Goal: Task Accomplishment & Management: Manage account settings

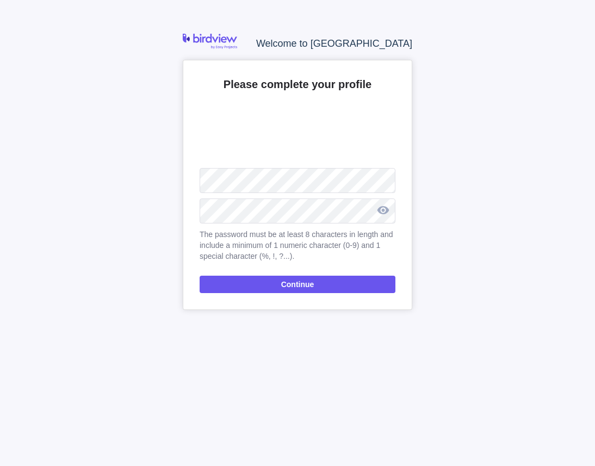
click at [389, 214] on div at bounding box center [382, 210] width 25 height 27
click at [349, 288] on span "Continue" at bounding box center [298, 284] width 196 height 17
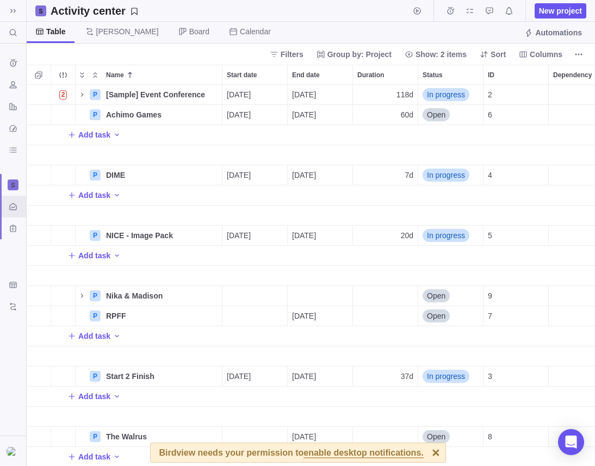
scroll to position [1, 0]
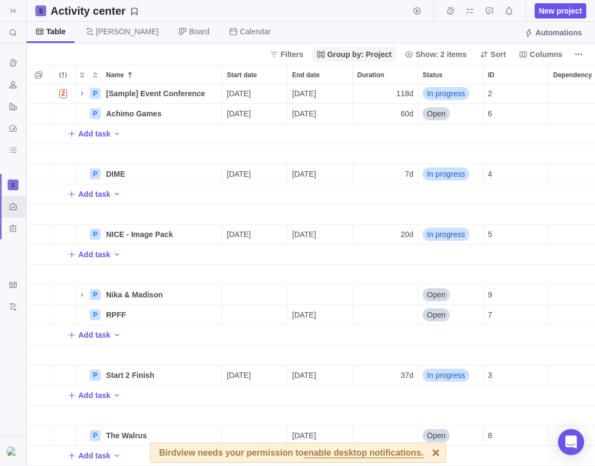
click at [348, 53] on span "Group by: Project" at bounding box center [359, 54] width 64 height 11
click at [352, 53] on span "Group by: Project" at bounding box center [359, 54] width 64 height 11
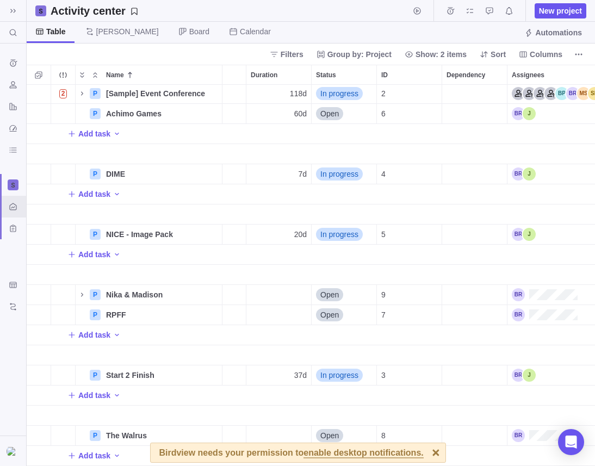
scroll to position [0, 104]
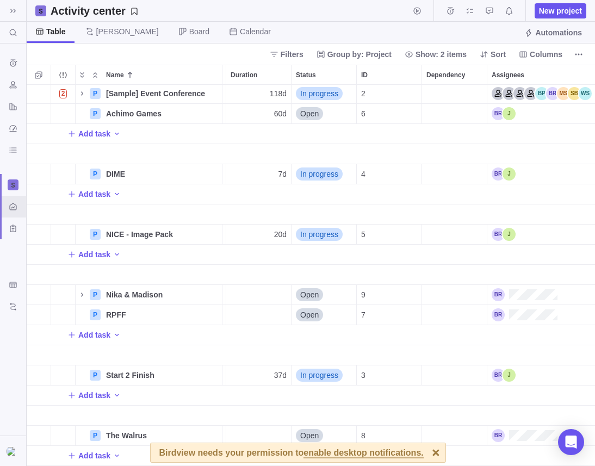
click at [433, 455] on div at bounding box center [435, 452] width 19 height 19
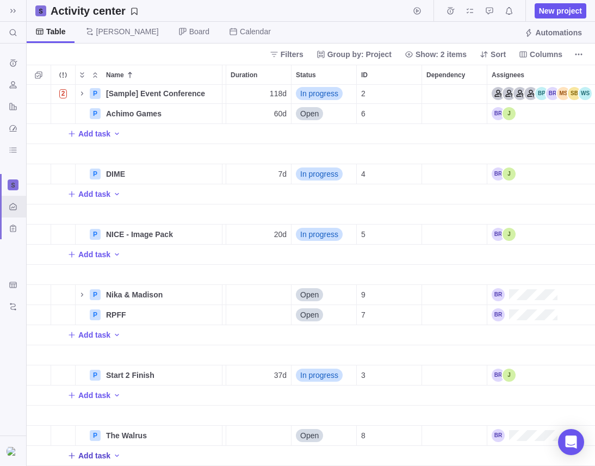
click at [102, 459] on span "Add task" at bounding box center [94, 455] width 32 height 11
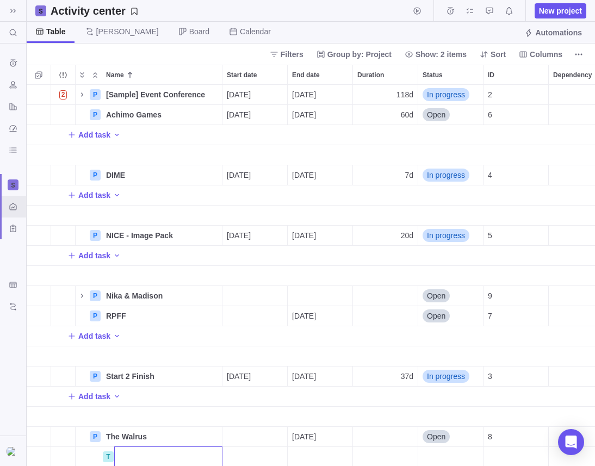
click at [102, 30] on body "Search (⌘+K) Time logs history Resources Reports Dashboard BI dashboards Activi…" at bounding box center [297, 233] width 595 height 466
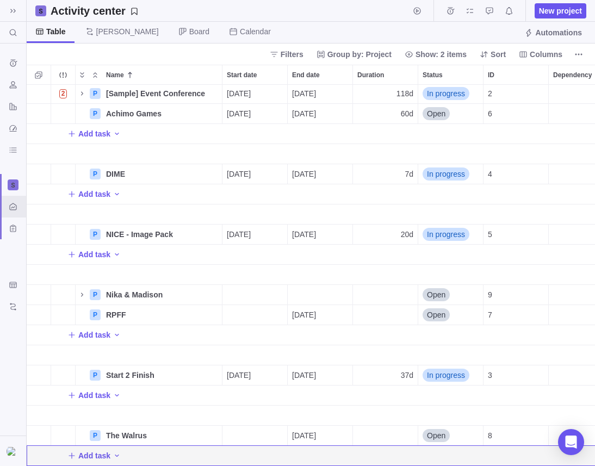
click at [102, 30] on span "[PERSON_NAME]" at bounding box center [127, 31] width 63 height 11
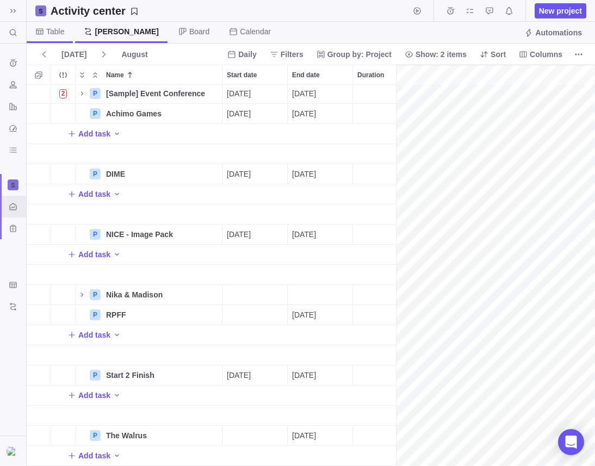
click at [58, 31] on span "Table" at bounding box center [55, 31] width 18 height 11
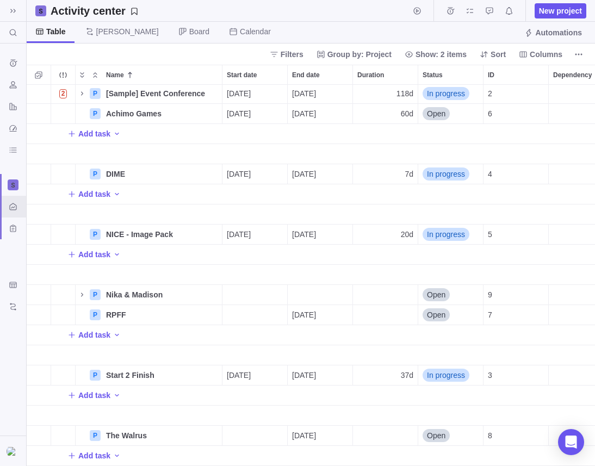
click at [58, 31] on span "Table" at bounding box center [56, 31] width 20 height 11
click at [94, 31] on span "[PERSON_NAME]" at bounding box center [122, 32] width 91 height 21
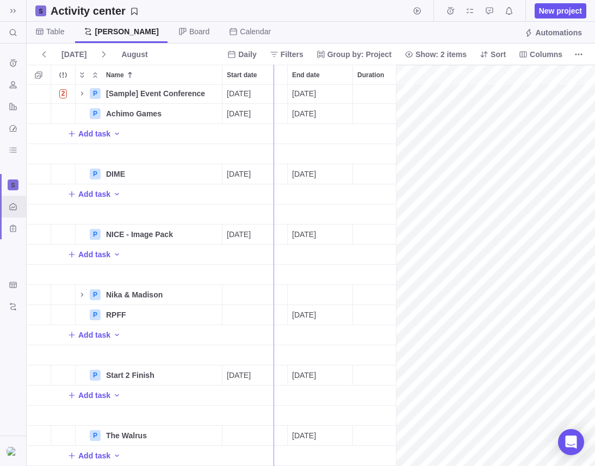
drag, startPoint x: 396, startPoint y: 132, endPoint x: 220, endPoint y: 166, distance: 179.5
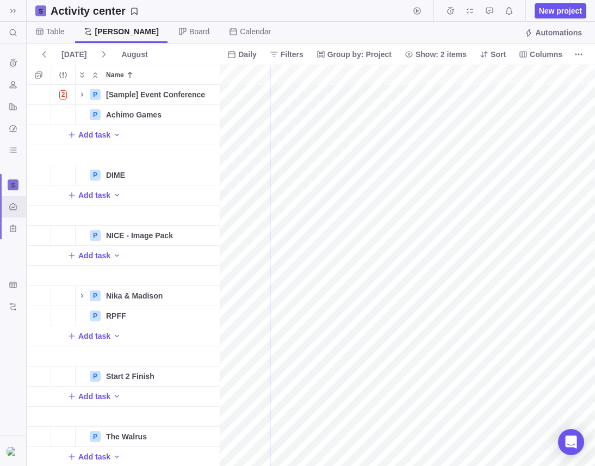
drag, startPoint x: 219, startPoint y: 114, endPoint x: 271, endPoint y: 113, distance: 52.2
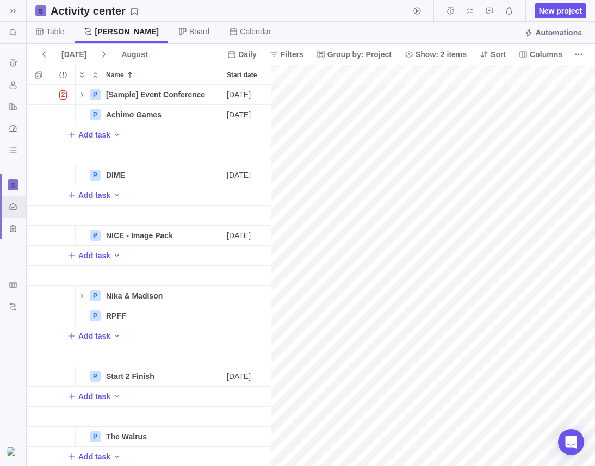
click at [111, 34] on span "[PERSON_NAME]" at bounding box center [127, 31] width 64 height 11
click at [114, 134] on icon "Add activity" at bounding box center [117, 134] width 9 height 9
click at [136, 157] on div "T Task" at bounding box center [143, 158] width 61 height 17
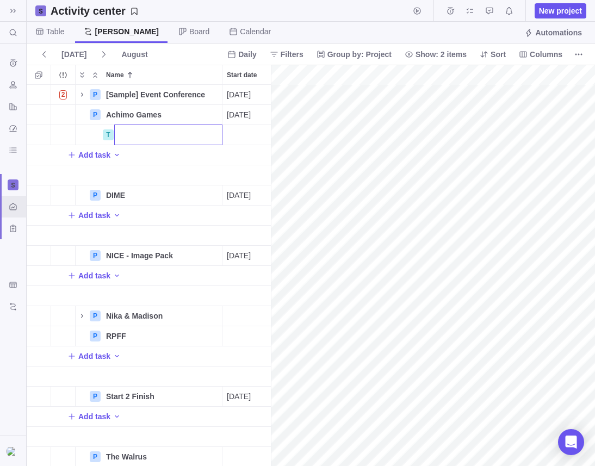
type input "T"
type input "Revamped Trailer"
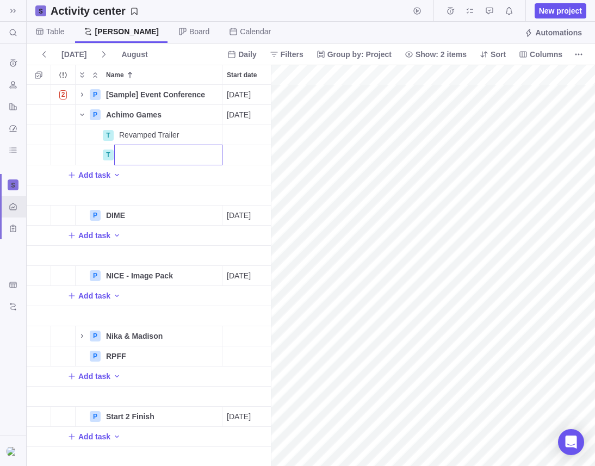
click at [229, 142] on div "2 P [Sample] Event Conference Details [DATE] [DATE] 118d In progress 2 P Achimo…" at bounding box center [149, 275] width 244 height 381
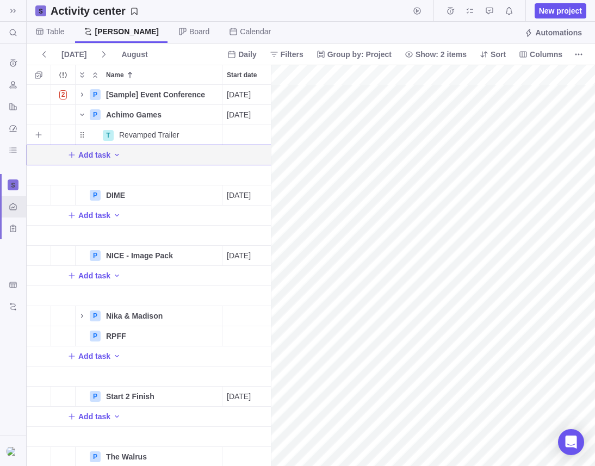
click at [232, 135] on div "Start date" at bounding box center [254, 135] width 65 height 20
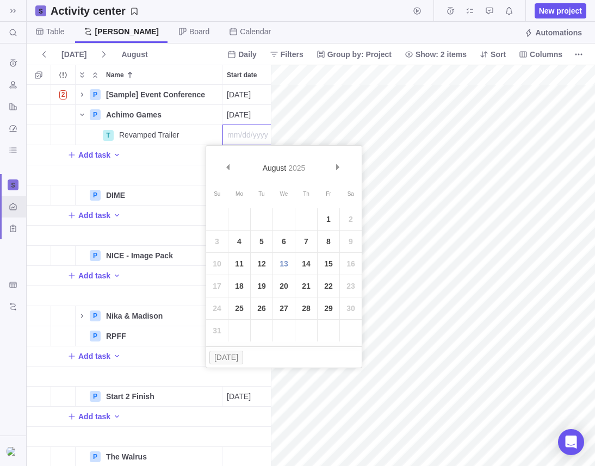
scroll to position [0, 17]
click at [228, 165] on span "Prev" at bounding box center [228, 167] width 6 height 6
click at [240, 264] on link "14" at bounding box center [239, 264] width 22 height 22
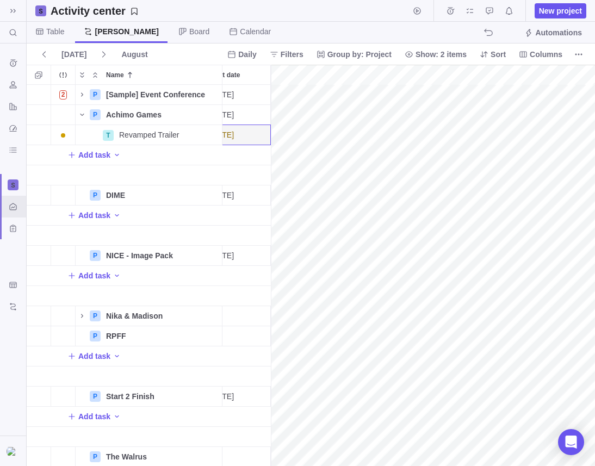
click at [111, 33] on span "[PERSON_NAME]" at bounding box center [127, 31] width 64 height 11
click at [92, 24] on span "[PERSON_NAME]" at bounding box center [121, 32] width 92 height 21
click at [51, 30] on span "Table" at bounding box center [55, 31] width 18 height 11
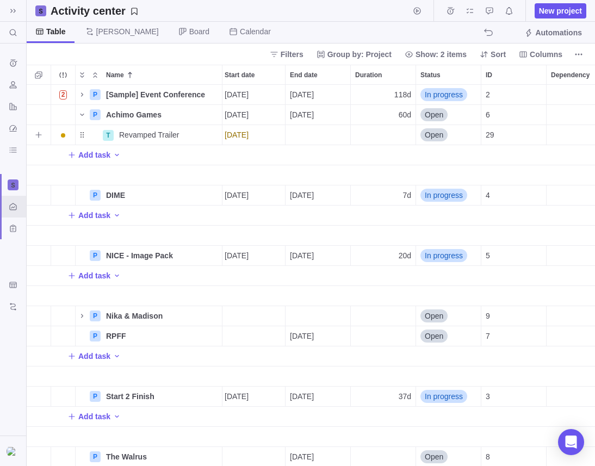
scroll to position [0, 0]
click at [326, 133] on div "End date" at bounding box center [320, 135] width 65 height 20
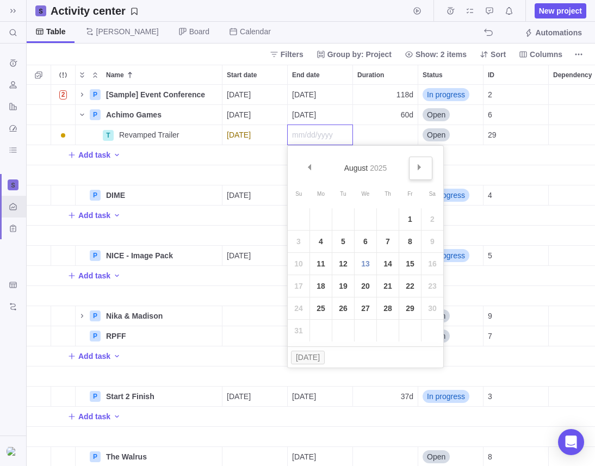
click at [419, 165] on span "Next" at bounding box center [419, 167] width 6 height 6
click at [404, 306] on link "31" at bounding box center [410, 308] width 22 height 22
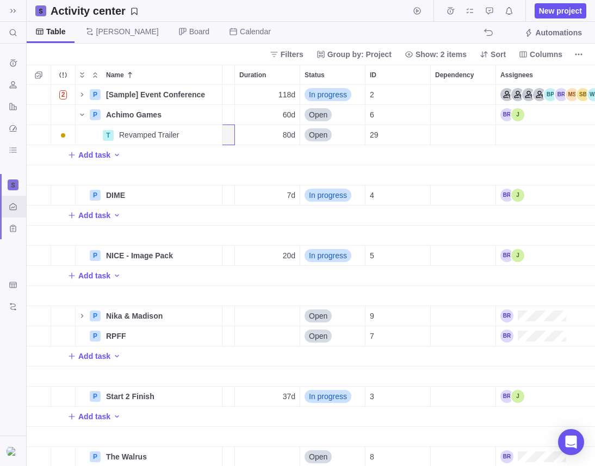
scroll to position [0, 109]
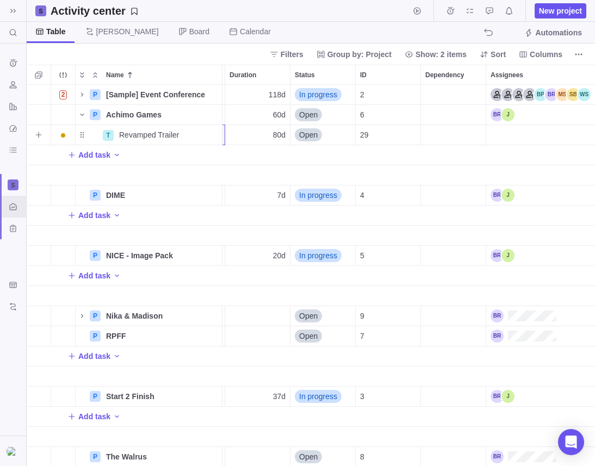
click at [503, 139] on div "Assignees" at bounding box center [540, 135] width 109 height 20
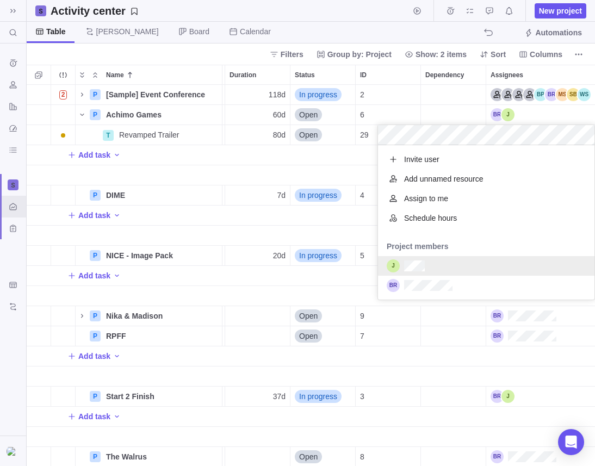
click at [439, 265] on div "grid" at bounding box center [486, 266] width 216 height 20
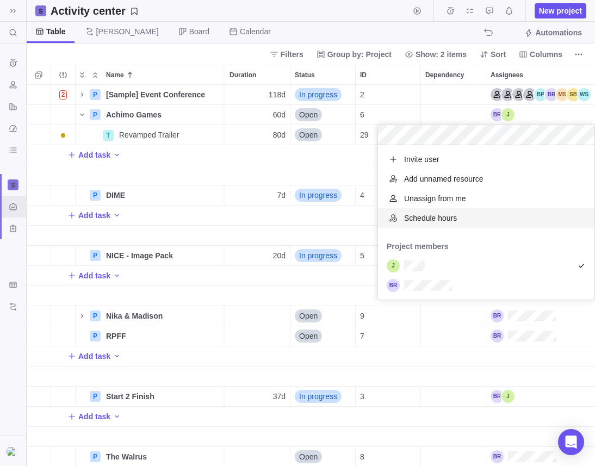
click at [337, 158] on div "2 P [Sample] Event Conference Details [DATE] [DATE] 118d In progress 2 P Achimo…" at bounding box center [311, 275] width 568 height 381
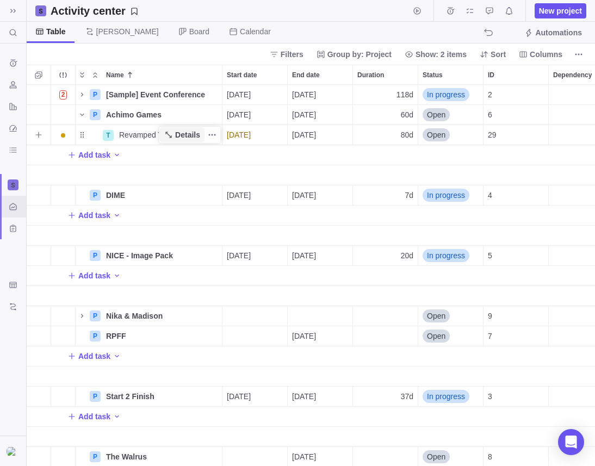
click at [182, 134] on span "Details" at bounding box center [187, 134] width 25 height 11
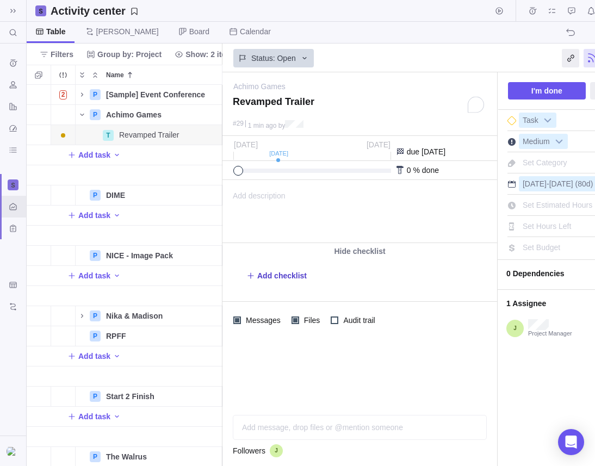
click at [289, 274] on span "Add checklist" at bounding box center [281, 275] width 49 height 11
type textarea "x"
type textarea "A"
type textarea "x"
type textarea "An"
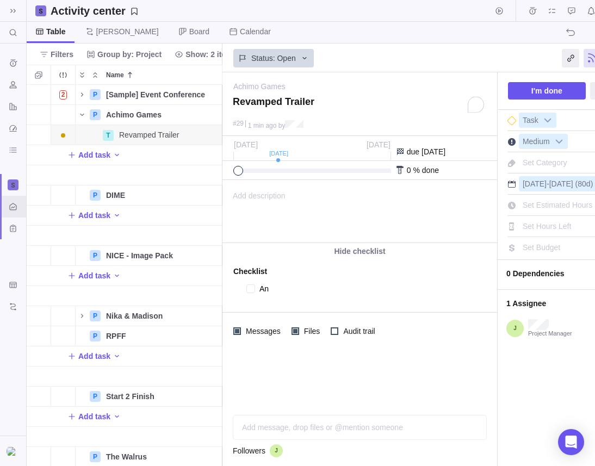
type textarea "x"
type textarea "[PERSON_NAME]"
type textarea "x"
type textarea "Anima"
type textarea "x"
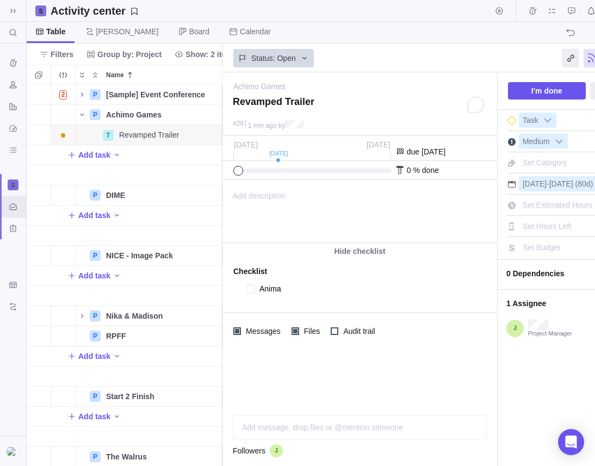
type textarea "Animat"
type textarea "x"
type textarea "Animati"
type textarea "x"
type textarea "Animatic"
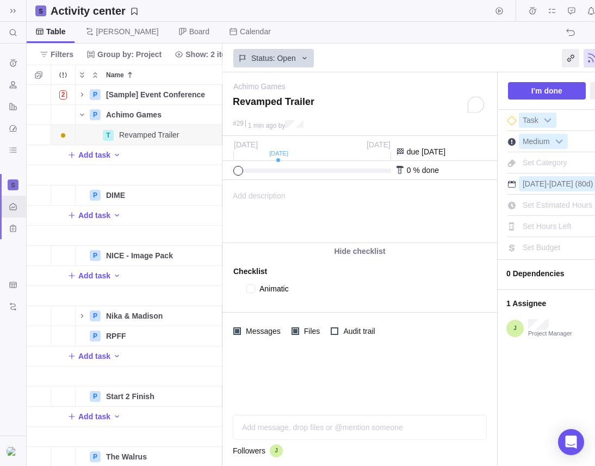
type textarea "x"
type textarea "Animatics"
type textarea "x"
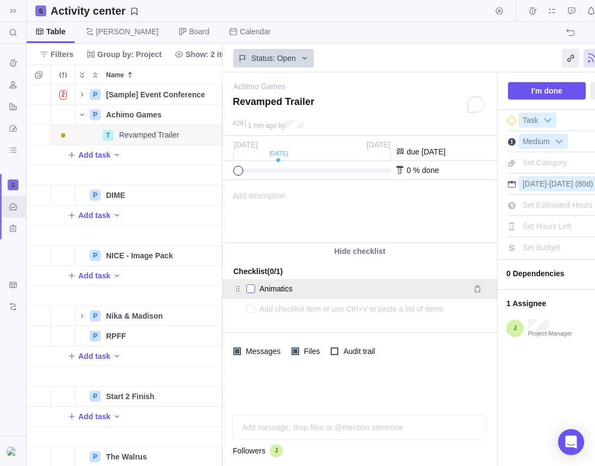
click at [252, 291] on div at bounding box center [250, 288] width 9 height 15
click at [252, 288] on div at bounding box center [250, 288] width 9 height 15
click at [273, 288] on textarea "Animatics" at bounding box center [361, 288] width 204 height 15
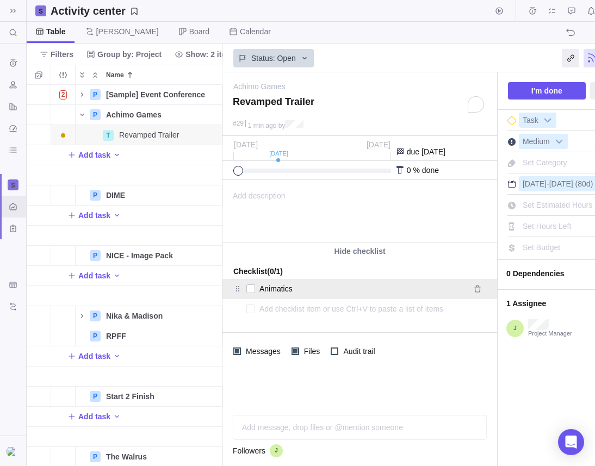
click at [273, 288] on textarea "Animatics" at bounding box center [361, 288] width 204 height 15
type textarea "x"
type textarea "S"
type textarea "x"
type textarea "Sto"
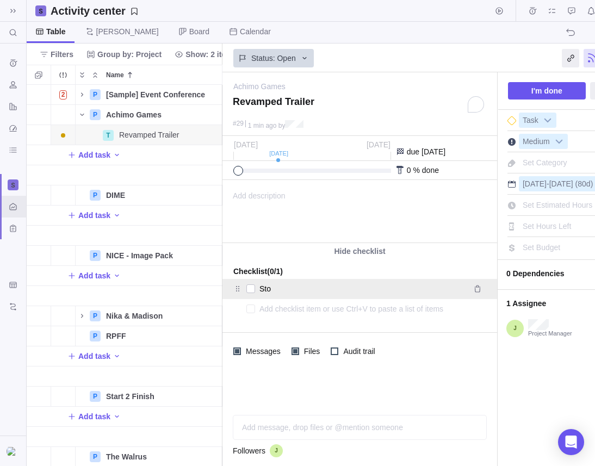
type textarea "x"
type textarea "Stor"
type textarea "x"
type textarea "Story"
type textarea "x"
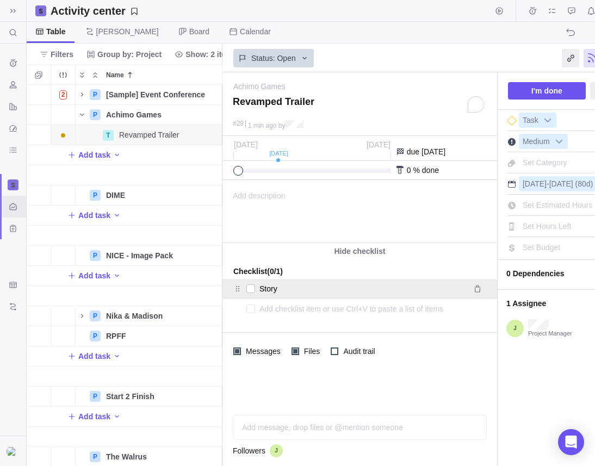
type textarea "Storyb"
type textarea "x"
type textarea "Storybo"
type textarea "x"
type textarea "Storyboa"
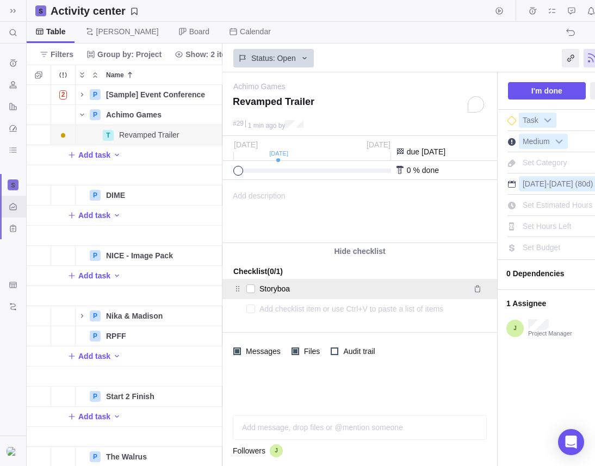
type textarea "x"
type textarea "Storyboar"
type textarea "x"
type textarea "Storyboard"
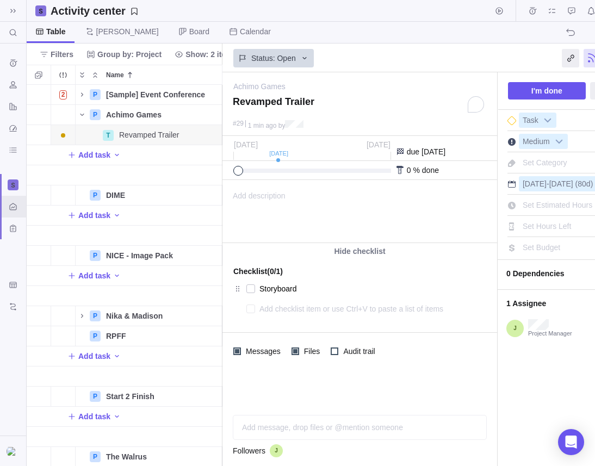
click at [282, 311] on textarea at bounding box center [361, 308] width 205 height 15
type textarea "x"
type textarea "A"
type textarea "x"
type textarea "An"
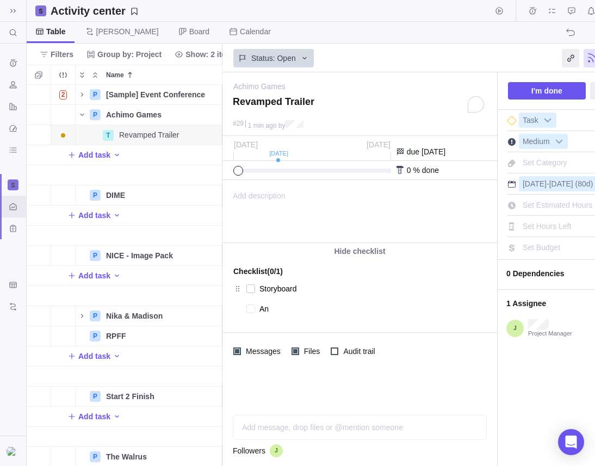
type textarea "x"
type textarea "[PERSON_NAME]"
type textarea "x"
type textarea "Anim"
type textarea "x"
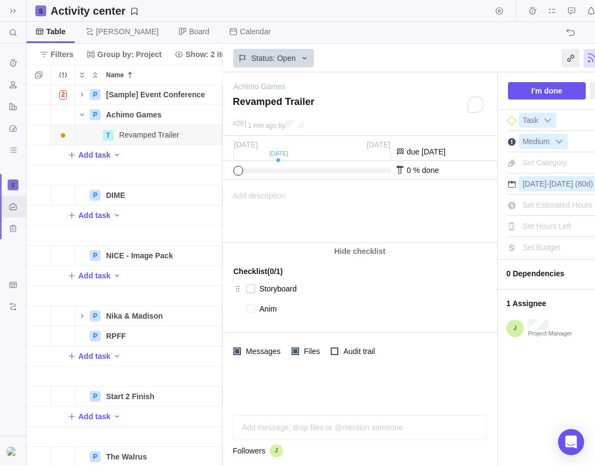
type textarea "Anima"
type textarea "x"
type textarea "Animat"
type textarea "x"
type textarea "Animati"
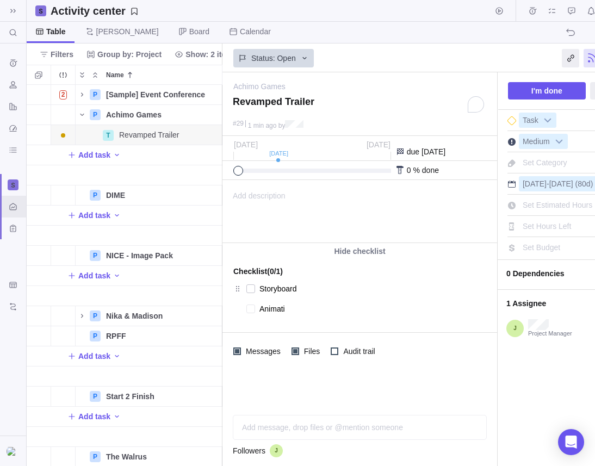
type textarea "x"
type textarea "Animatic"
type textarea "x"
type textarea "R"
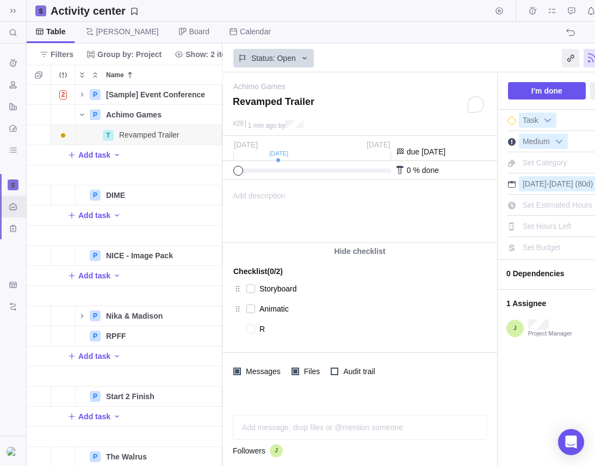
type textarea "x"
type textarea "Ro"
type textarea "x"
type textarea "Rou"
type textarea "x"
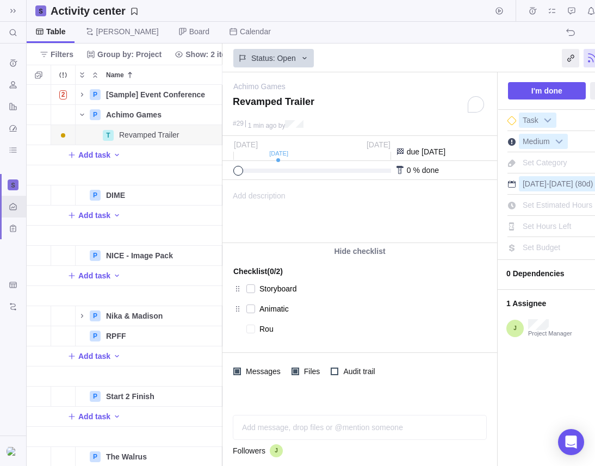
type textarea "Roug"
type textarea "x"
type textarea "Rough"
type textarea "x"
type textarea "Rough"
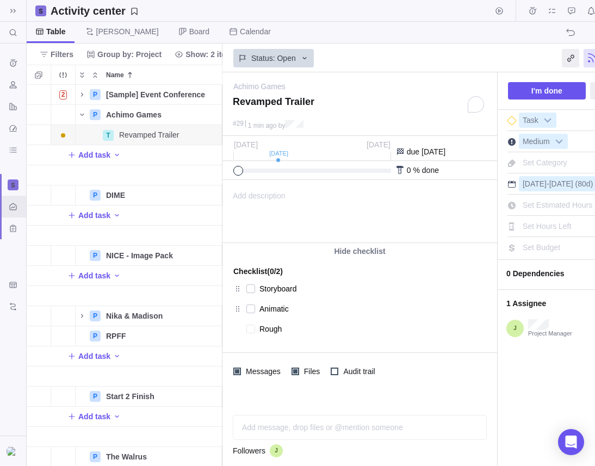
type textarea "x"
type textarea "Rough C"
type textarea "x"
type textarea "Rough Cu"
type textarea "x"
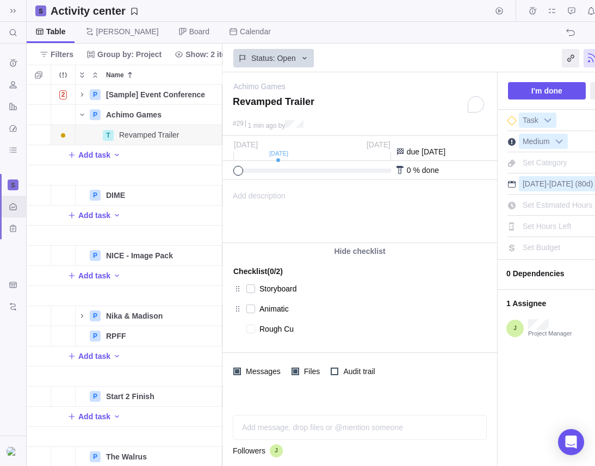
type textarea "Rough Cut"
type textarea "x"
type textarea "C"
type textarea "x"
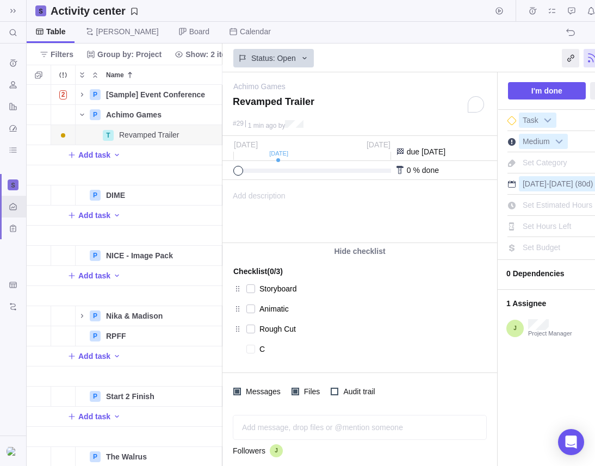
type textarea "Cl"
type textarea "x"
type textarea "Cle"
type textarea "x"
type textarea "Clea"
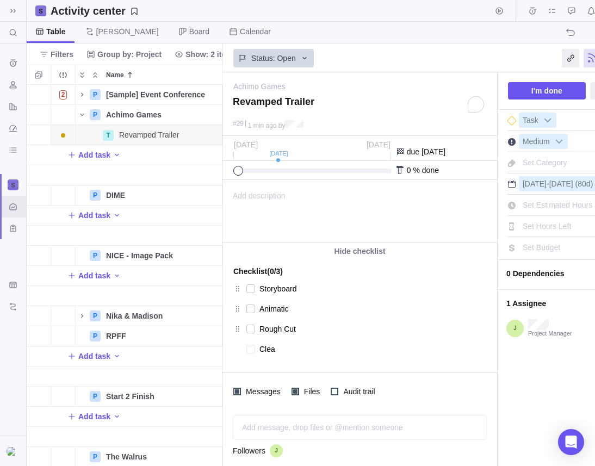
type textarea "x"
type textarea "Clean"
type textarea "x"
type textarea "Clean"
type textarea "x"
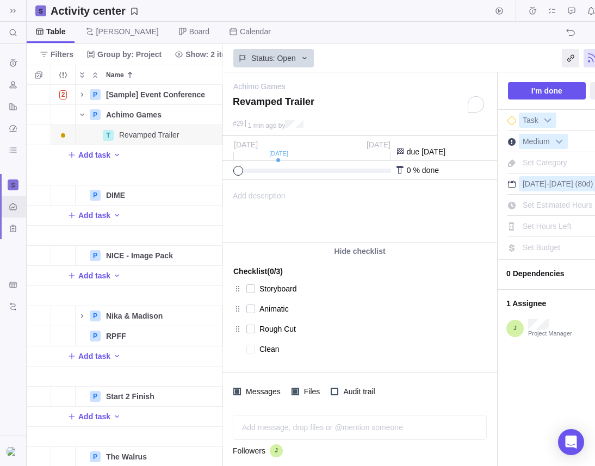
type textarea "Clean C"
type textarea "x"
type textarea "Clean Cu"
type textarea "x"
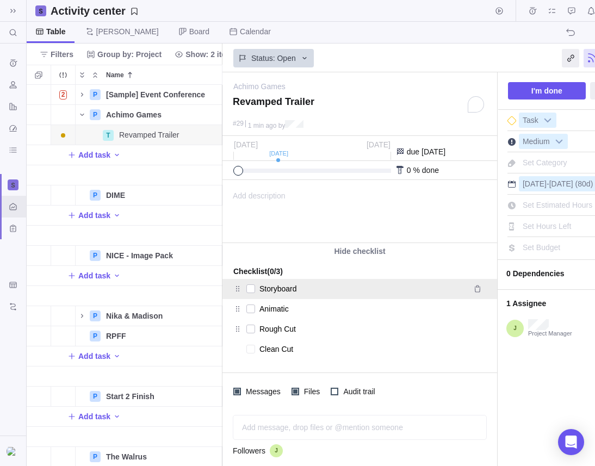
type textarea "Clean Cut"
type textarea "x"
click at [313, 293] on textarea "Storyboard" at bounding box center [361, 288] width 204 height 15
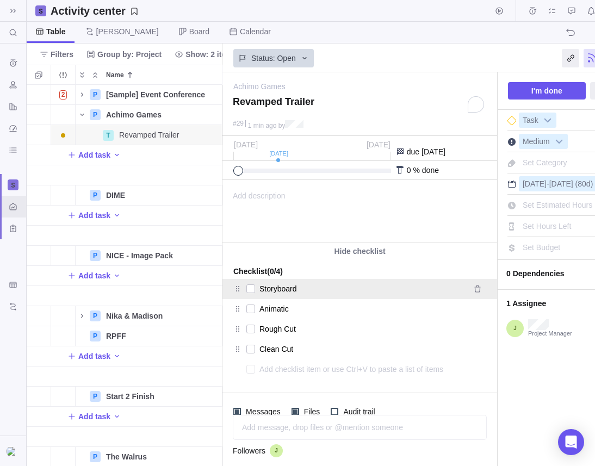
click at [314, 291] on textarea "Storyboard" at bounding box center [361, 288] width 204 height 15
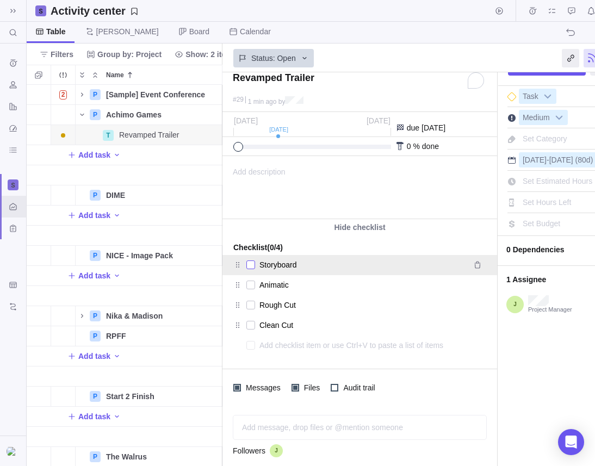
click at [252, 264] on div at bounding box center [250, 264] width 9 height 15
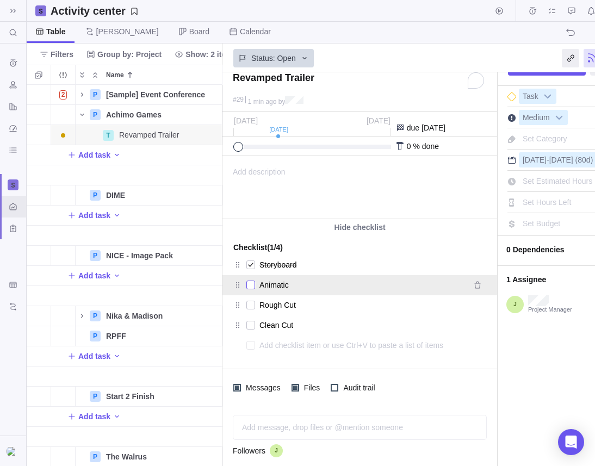
click at [249, 287] on div at bounding box center [250, 284] width 9 height 15
type textarea "x"
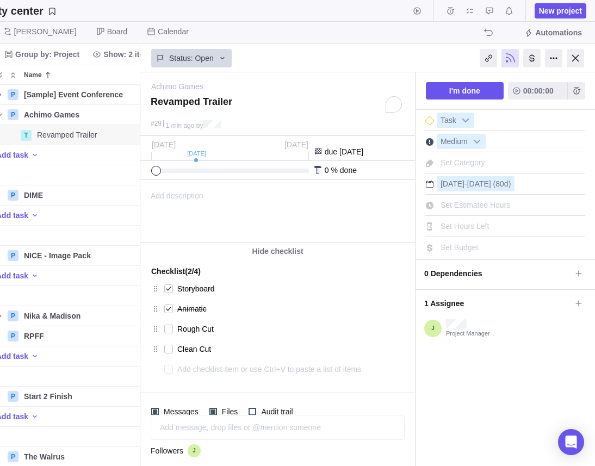
click at [319, 172] on div at bounding box center [318, 170] width 9 height 9
click at [327, 172] on span "0" at bounding box center [327, 170] width 4 height 9
drag, startPoint x: 157, startPoint y: 169, endPoint x: 212, endPoint y: 163, distance: 55.2
click at [212, 163] on div "40 % done" at bounding box center [277, 170] width 275 height 19
drag, startPoint x: 217, startPoint y: 170, endPoint x: 198, endPoint y: 170, distance: 19.0
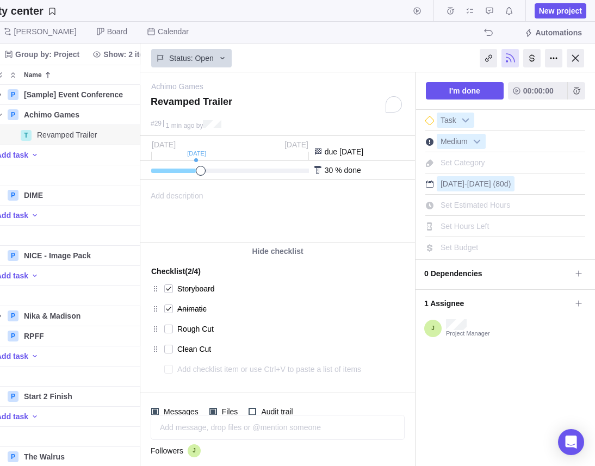
click at [198, 170] on span at bounding box center [201, 171] width 10 height 10
click at [457, 139] on span "Medium" at bounding box center [454, 141] width 34 height 15
click at [55, 116] on span "Achimo Games" at bounding box center [51, 114] width 55 height 11
click at [127, 139] on div "2 P [Sample] Event Conference Details [DATE] [DATE] 118d In progress 2 P Achimo…" at bounding box center [43, 275] width 196 height 381
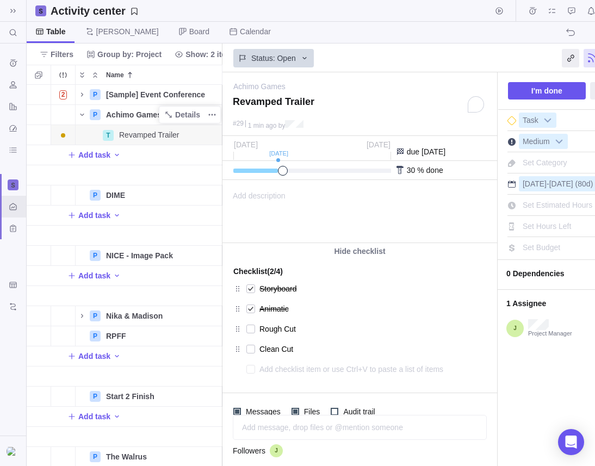
click at [66, 27] on span "Table" at bounding box center [51, 32] width 48 height 21
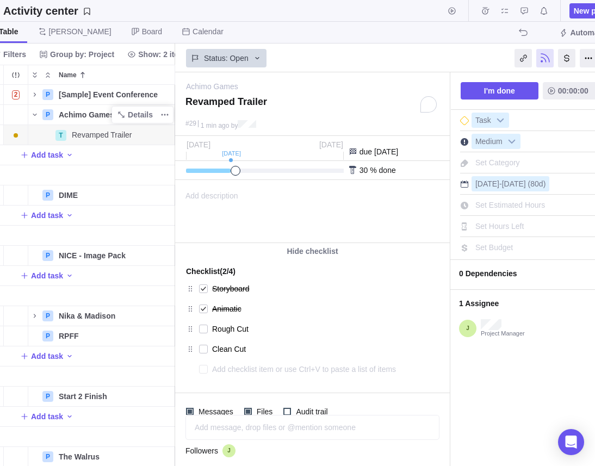
scroll to position [0, 82]
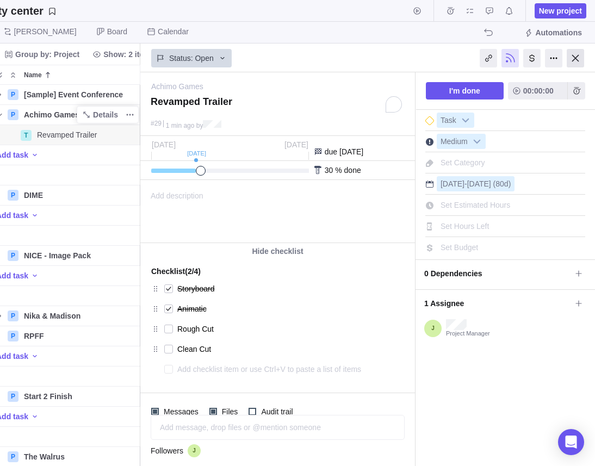
click at [575, 57] on div at bounding box center [575, 58] width 17 height 18
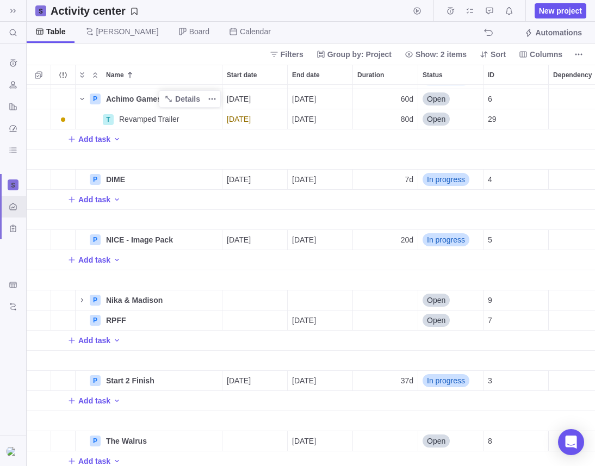
scroll to position [21, 0]
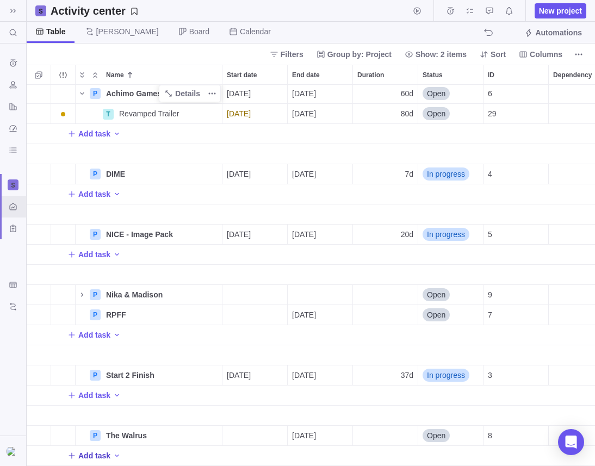
click at [101, 453] on span "Add task" at bounding box center [94, 455] width 32 height 11
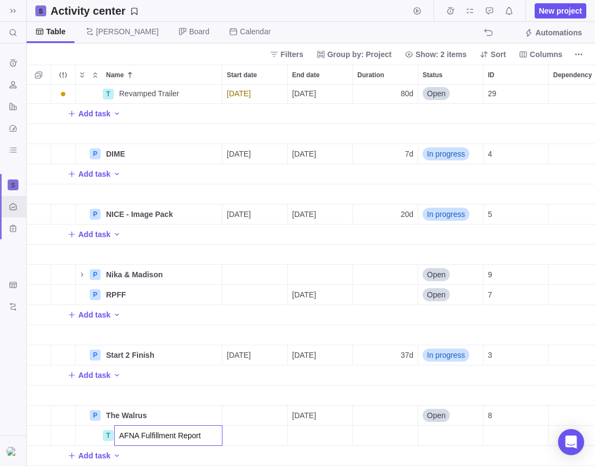
type input "AFNA Fulfillment Report"
click at [298, 427] on div "T Revamped Trailer Details [DATE] [DATE] 80d Open 29 Add task P DIME Details [D…" at bounding box center [311, 275] width 568 height 381
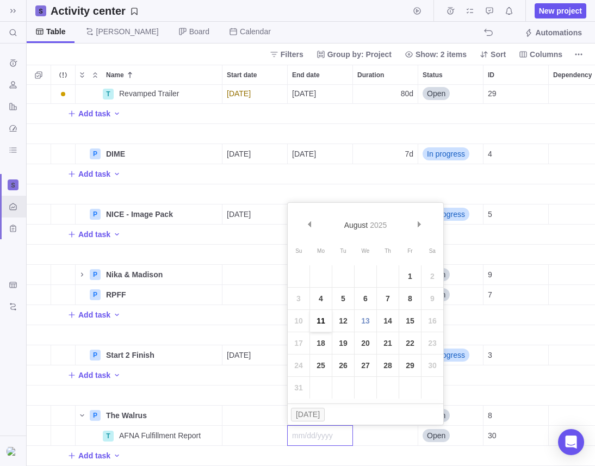
click at [325, 321] on link "11" at bounding box center [321, 321] width 22 height 22
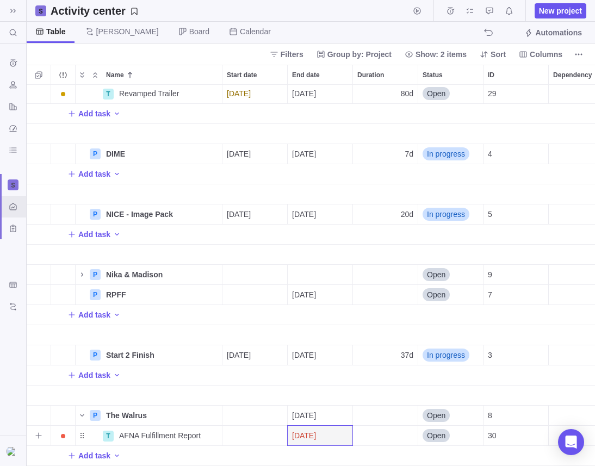
click at [381, 440] on div "Duration" at bounding box center [385, 436] width 65 height 20
click at [338, 437] on div "T Revamped Trailer Details [DATE] [DATE] 80d Open 29 Add task P DIME Details [D…" at bounding box center [311, 275] width 568 height 381
click at [316, 436] on span "[DATE]" at bounding box center [304, 435] width 24 height 11
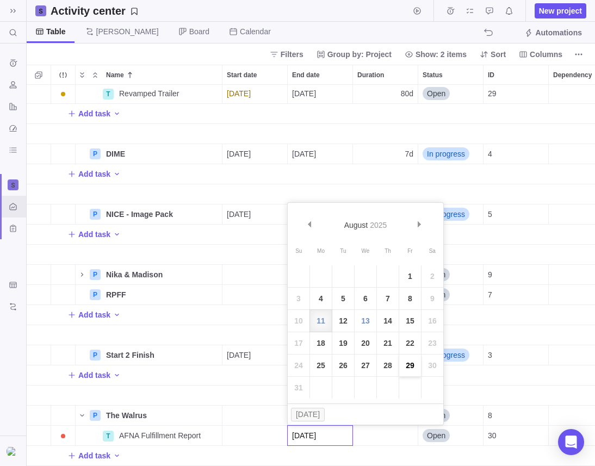
click at [407, 362] on link "29" at bounding box center [410, 365] width 22 height 22
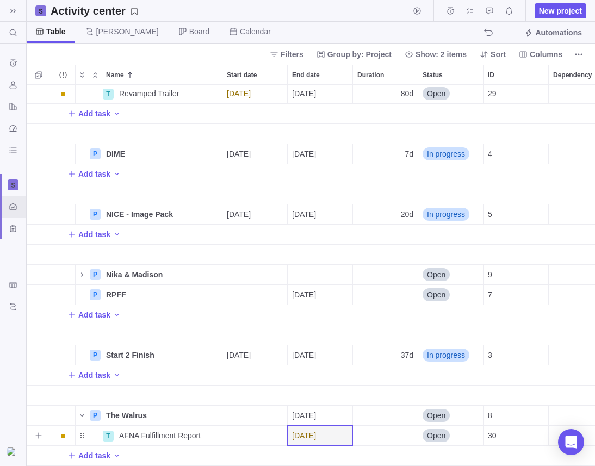
click at [260, 432] on div "Start date" at bounding box center [254, 436] width 65 height 20
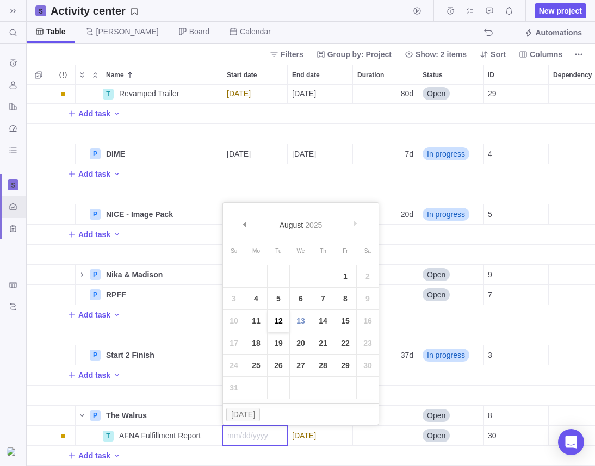
click at [277, 321] on link "12" at bounding box center [279, 321] width 22 height 22
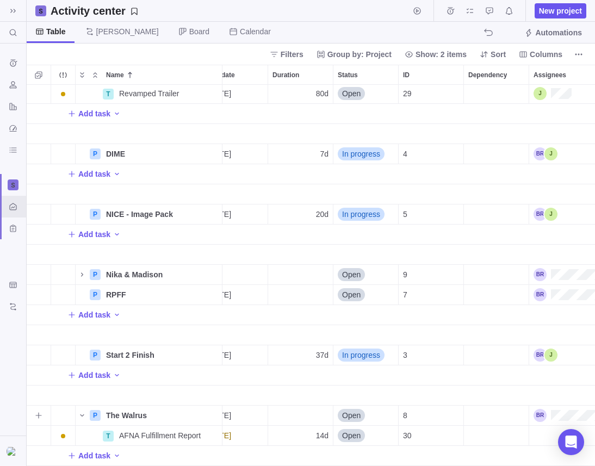
scroll to position [41, 95]
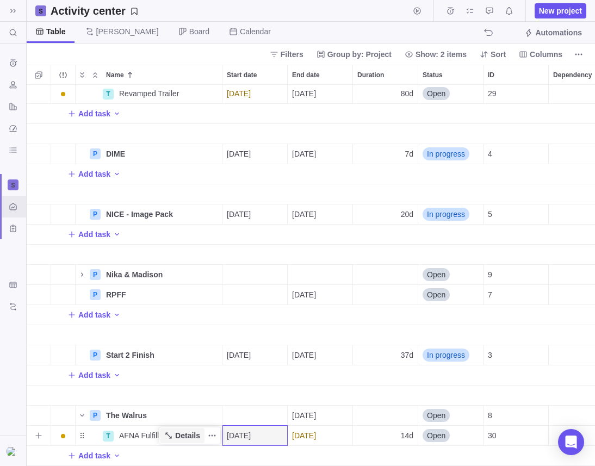
click at [169, 435] on icon "Name" at bounding box center [168, 435] width 9 height 9
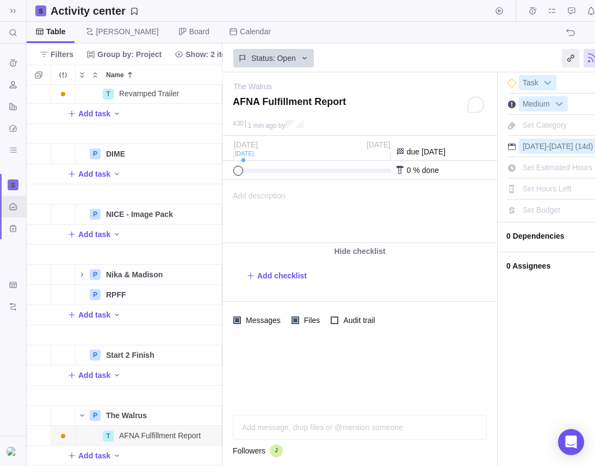
click at [304, 199] on div "Add description ... read all" at bounding box center [359, 212] width 272 height 62
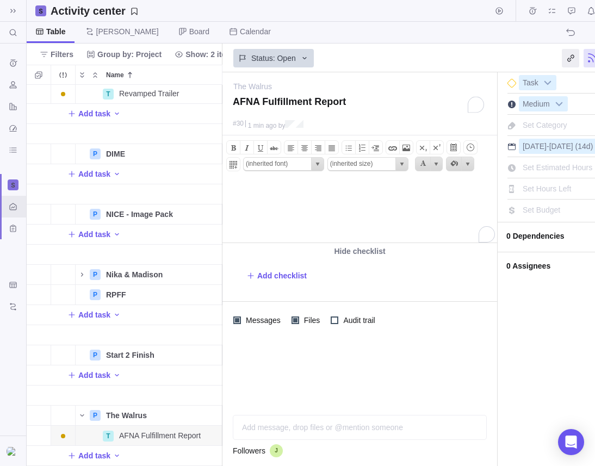
click at [286, 196] on body "To enrich screen reader interactions, please activate Accessibility in Grammarl…" at bounding box center [359, 190] width 272 height 18
click at [284, 278] on span "Add checklist" at bounding box center [281, 275] width 49 height 11
type textarea "x"
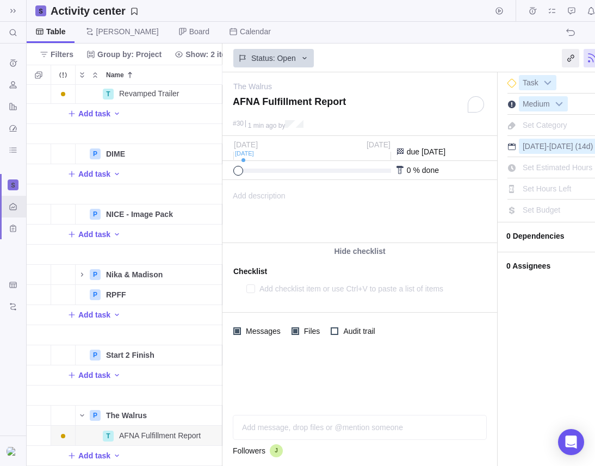
click at [271, 206] on span "Add description" at bounding box center [254, 212] width 63 height 62
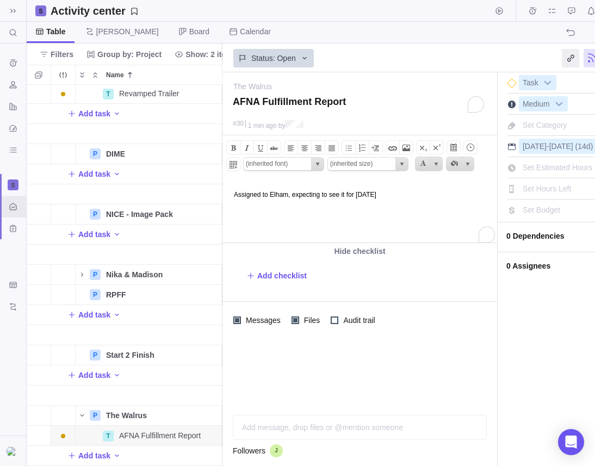
click at [59, 34] on span "Table" at bounding box center [56, 31] width 20 height 11
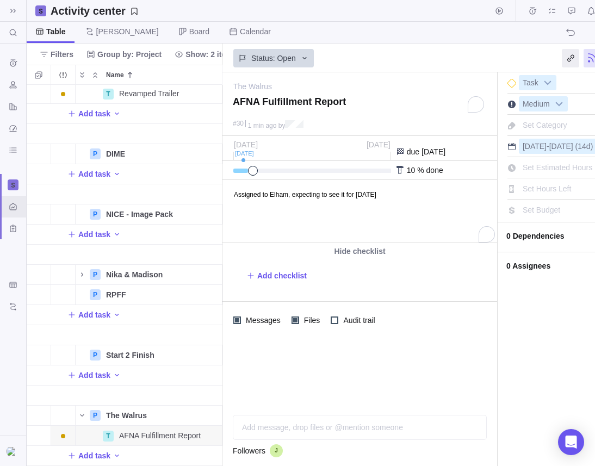
drag, startPoint x: 239, startPoint y: 170, endPoint x: 250, endPoint y: 170, distance: 10.9
click at [250, 170] on span at bounding box center [253, 171] width 10 height 10
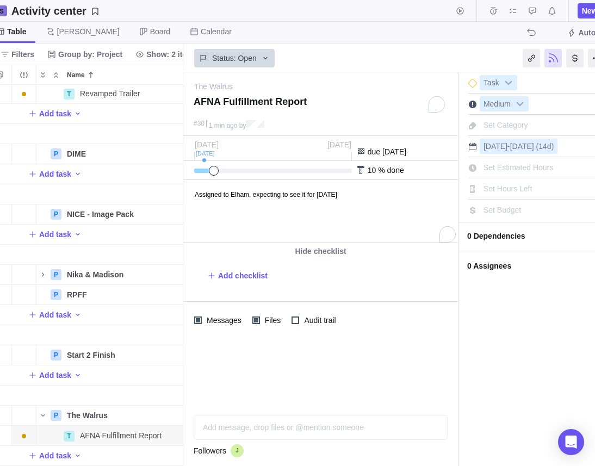
scroll to position [0, 82]
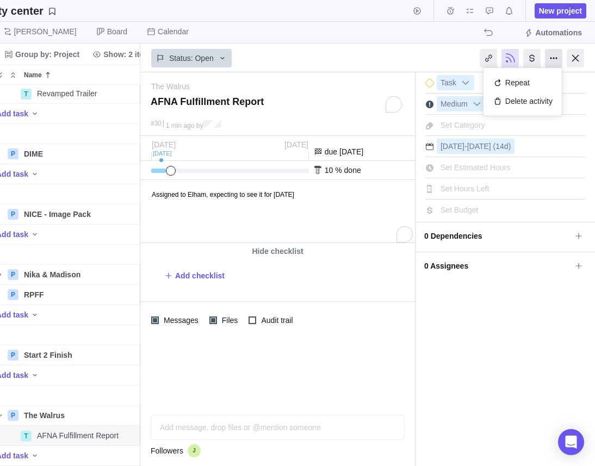
click at [553, 58] on div at bounding box center [553, 58] width 17 height 18
click at [529, 58] on div at bounding box center [531, 58] width 17 height 18
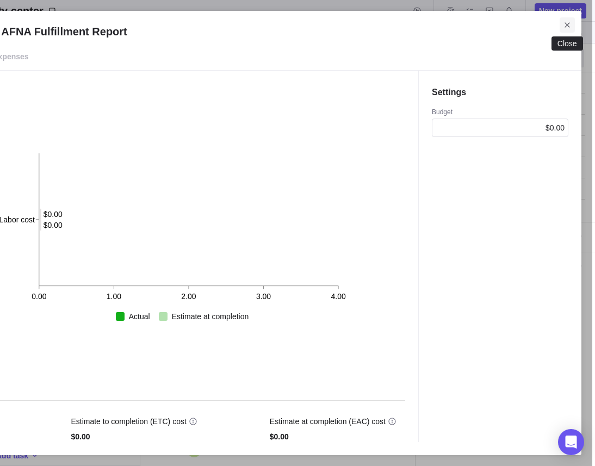
click at [568, 23] on icon "Close" at bounding box center [566, 24] width 5 height 5
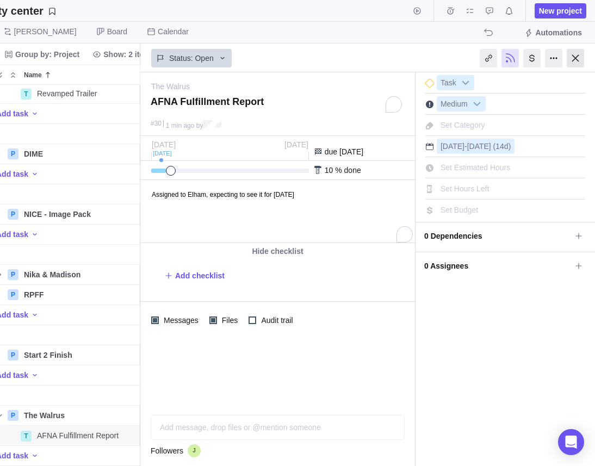
click at [573, 58] on div at bounding box center [575, 58] width 17 height 18
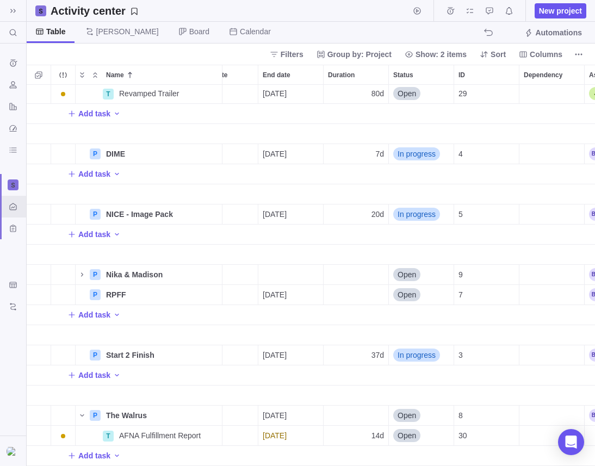
scroll to position [0, 74]
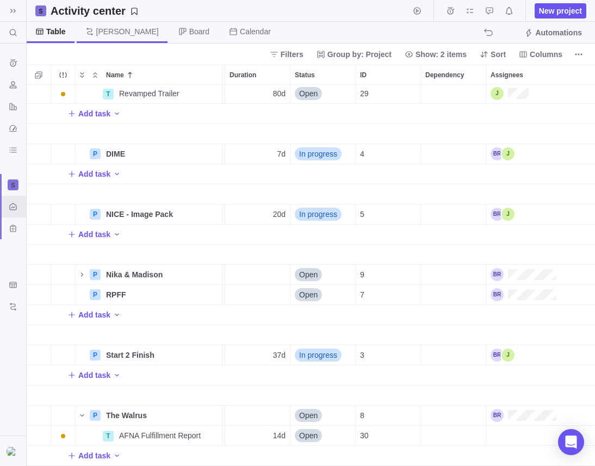
click at [110, 32] on span "[PERSON_NAME]" at bounding box center [127, 31] width 63 height 11
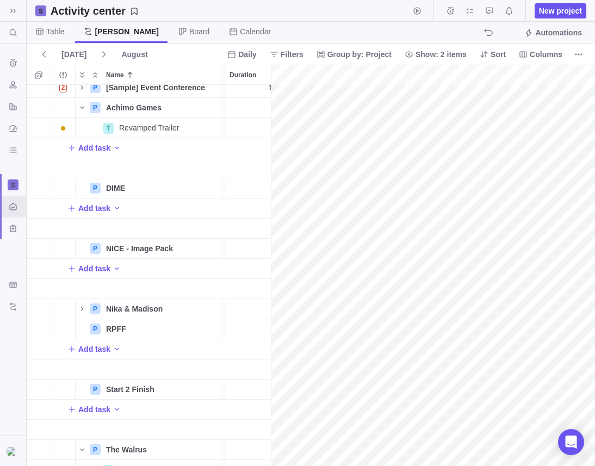
scroll to position [0, 1444]
